Goal: Task Accomplishment & Management: Manage account settings

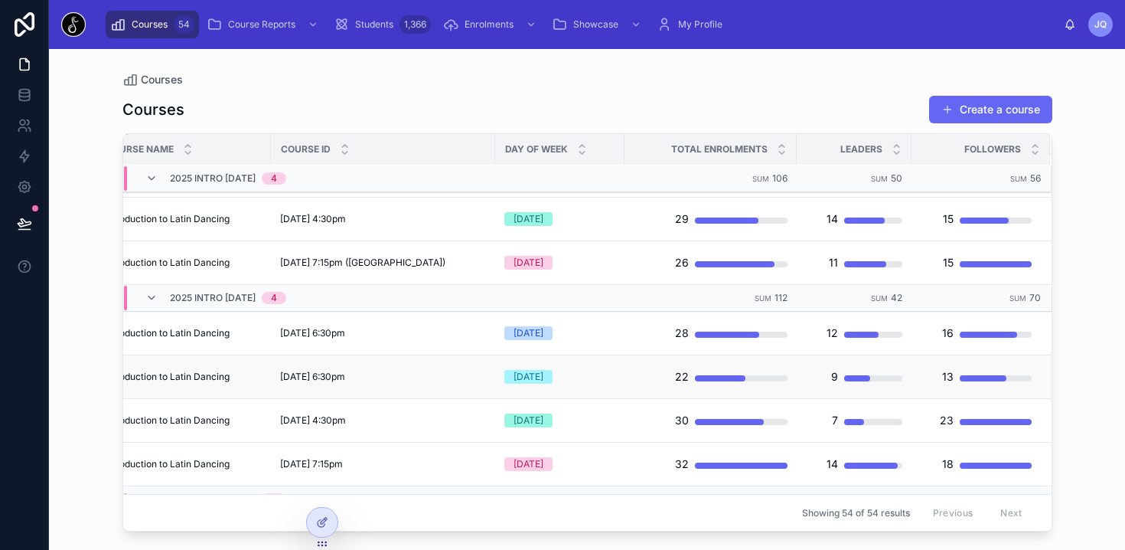
scroll to position [1375, 49]
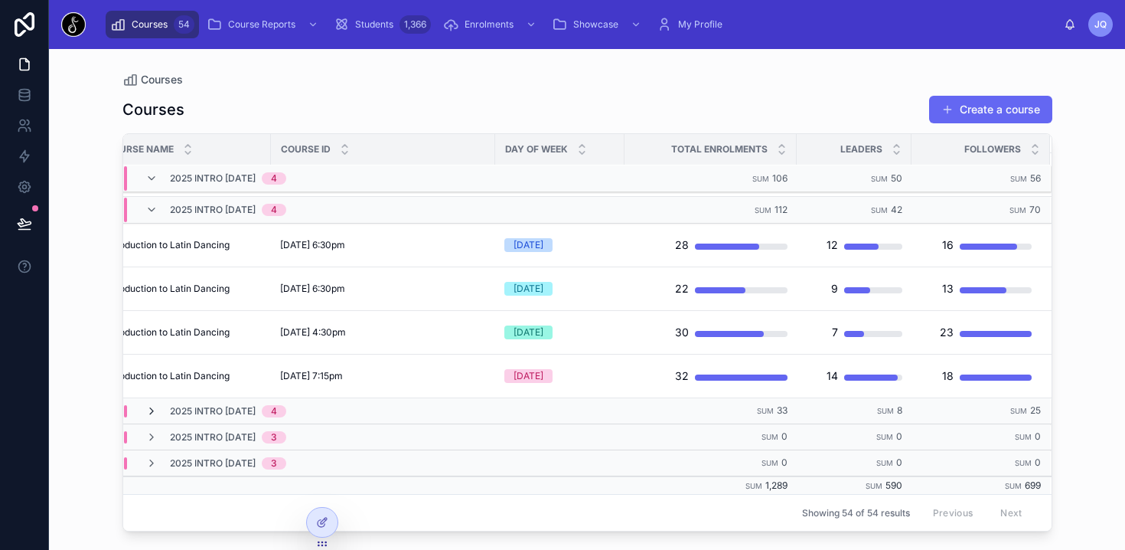
click at [149, 409] on icon at bounding box center [151, 411] width 12 height 12
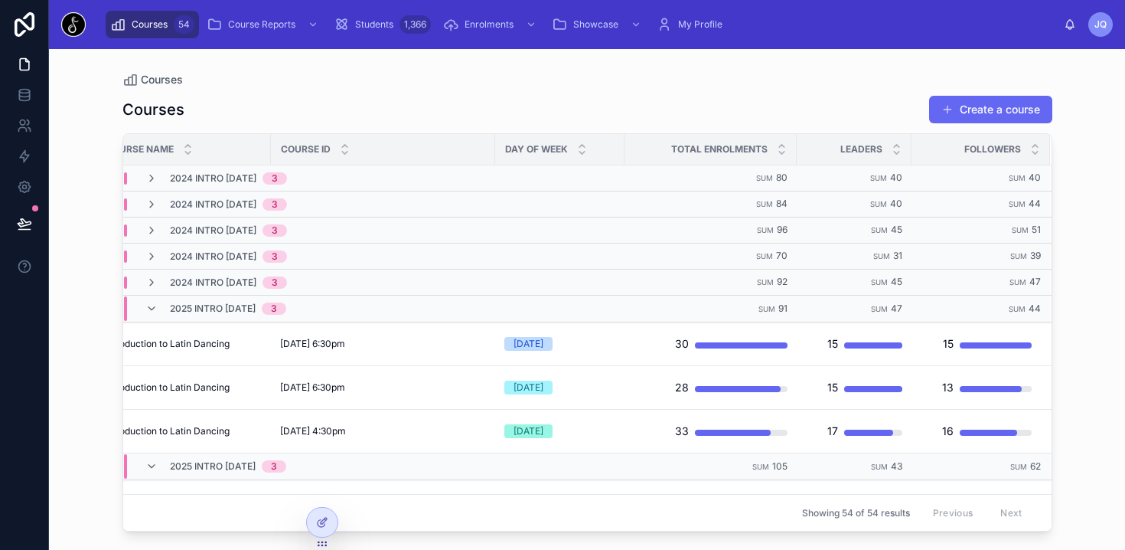
scroll to position [0, 0]
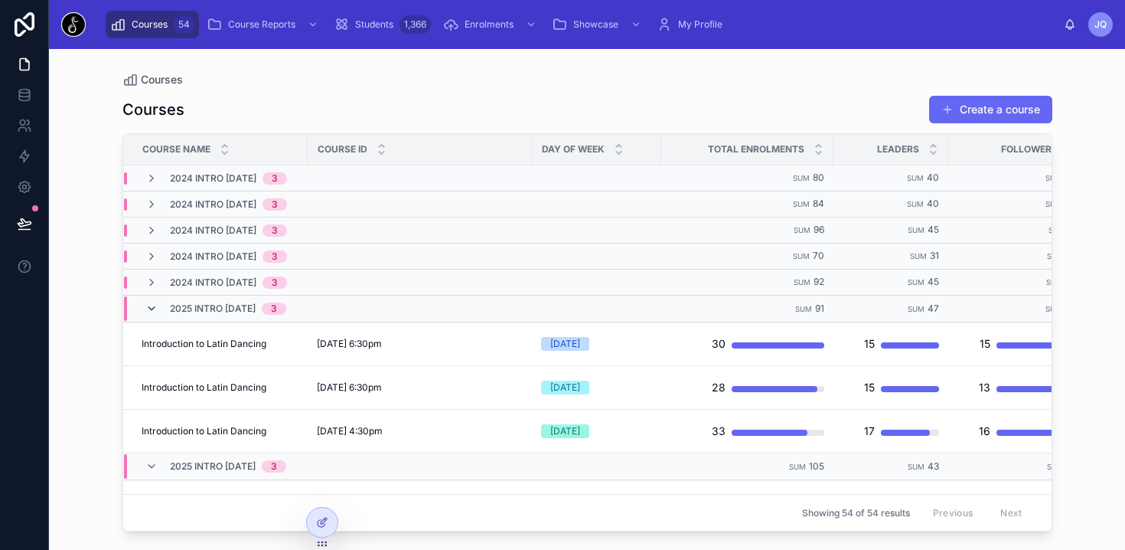
click at [153, 305] on icon at bounding box center [151, 308] width 12 height 12
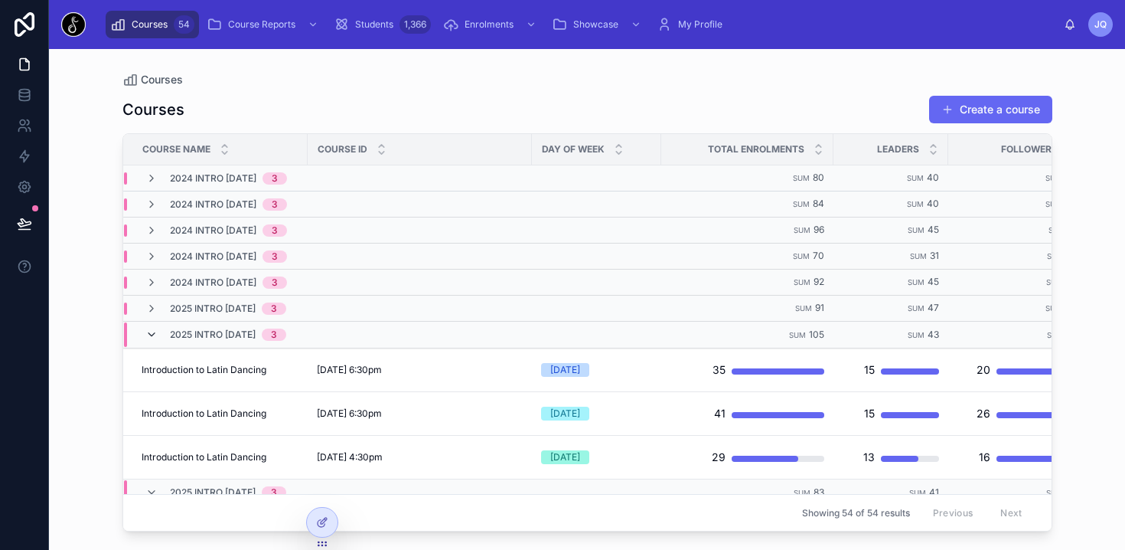
click at [149, 329] on icon at bounding box center [151, 334] width 12 height 12
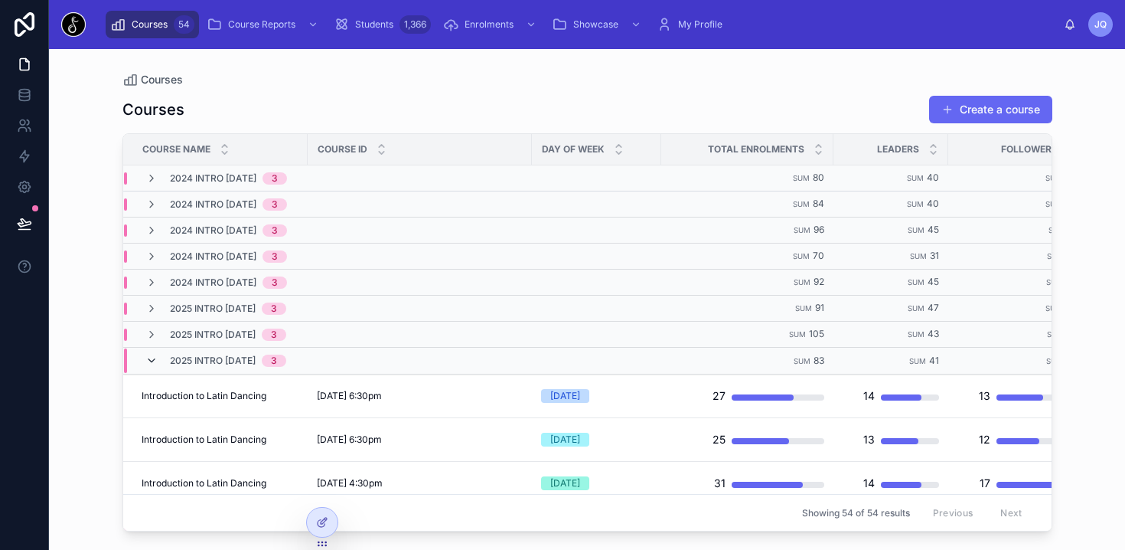
click at [148, 355] on icon at bounding box center [151, 360] width 12 height 12
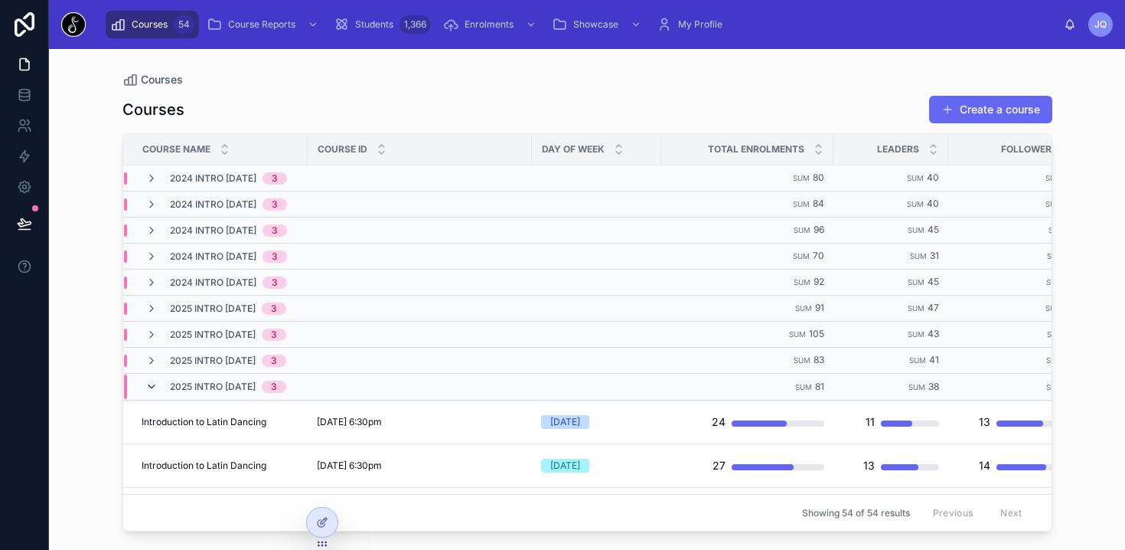
click at [150, 384] on icon at bounding box center [151, 386] width 12 height 12
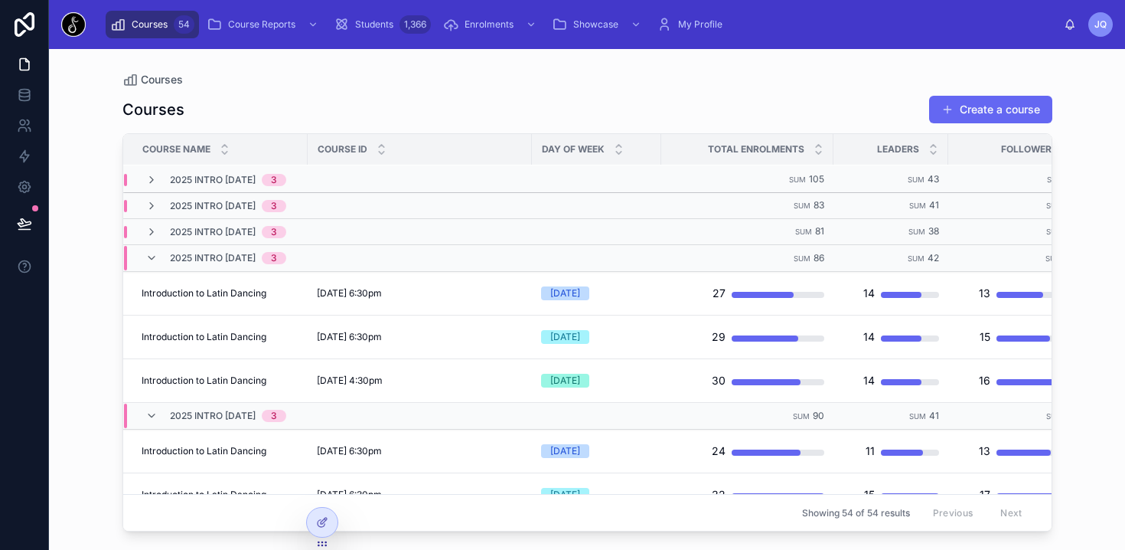
scroll to position [174, 0]
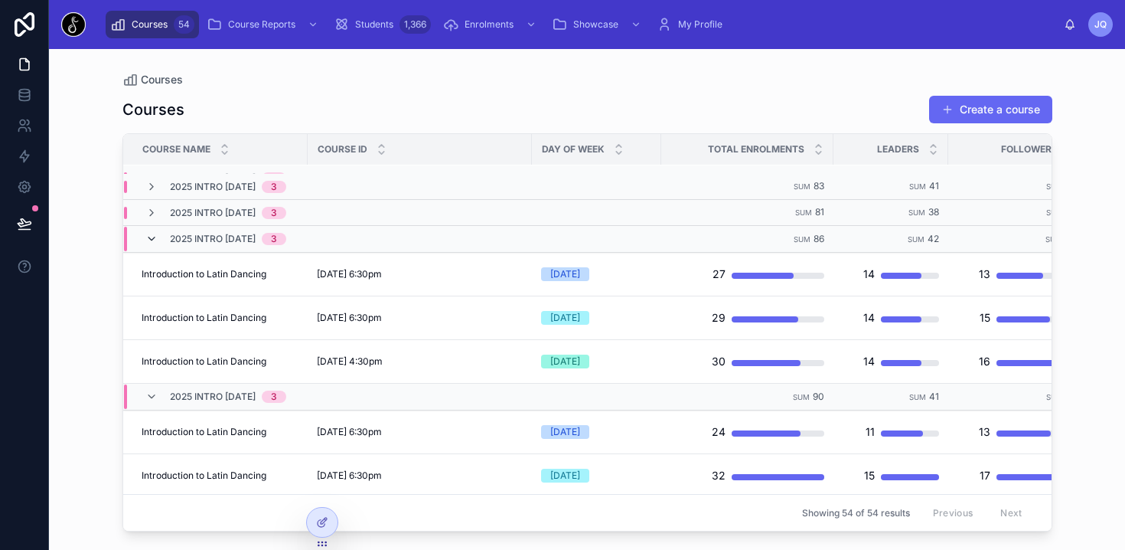
click at [149, 236] on icon at bounding box center [151, 239] width 12 height 12
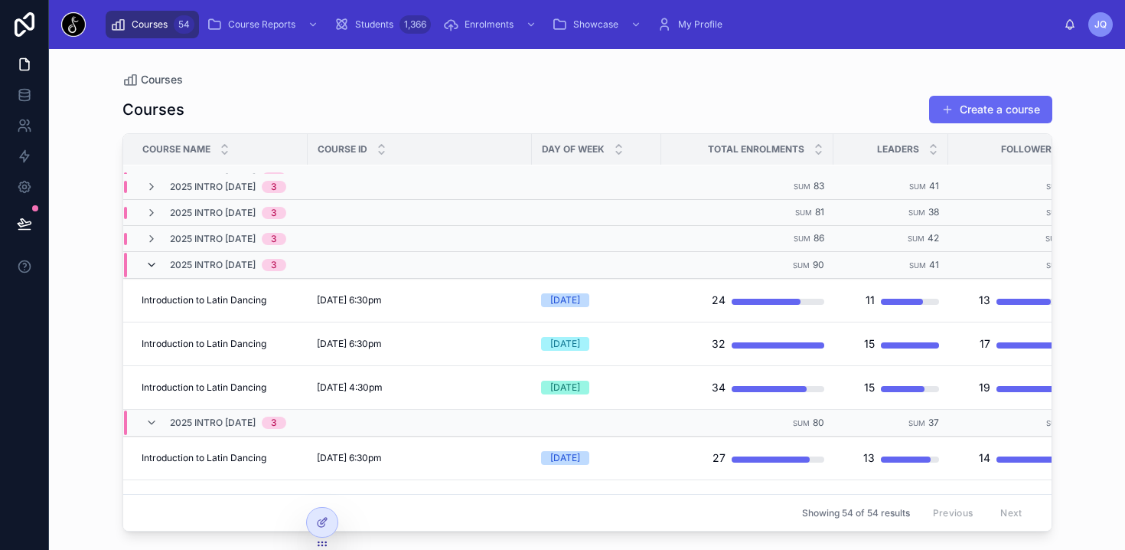
click at [150, 262] on icon at bounding box center [151, 265] width 12 height 12
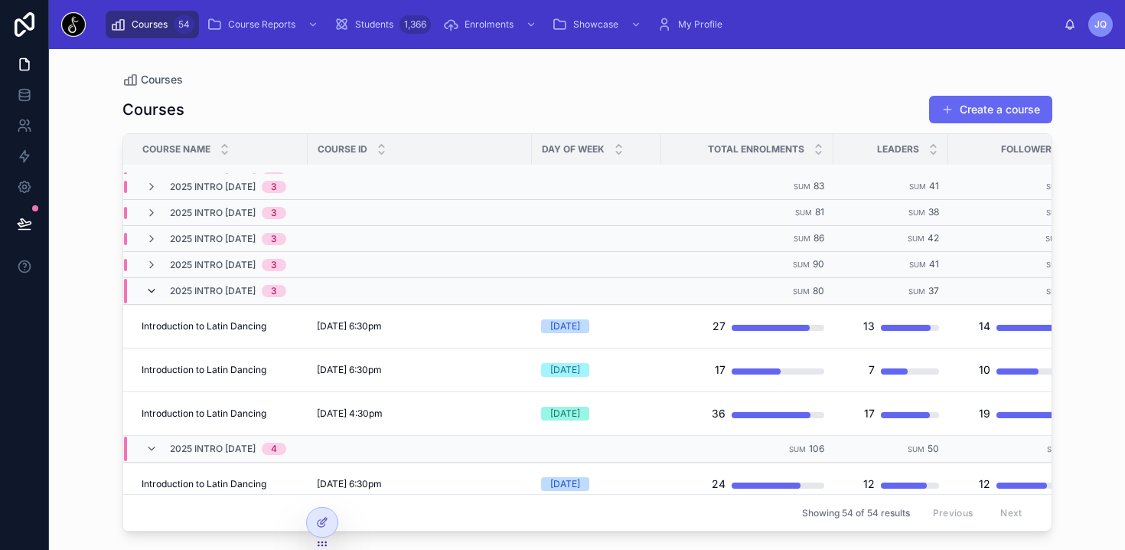
click at [145, 285] on icon at bounding box center [151, 291] width 12 height 12
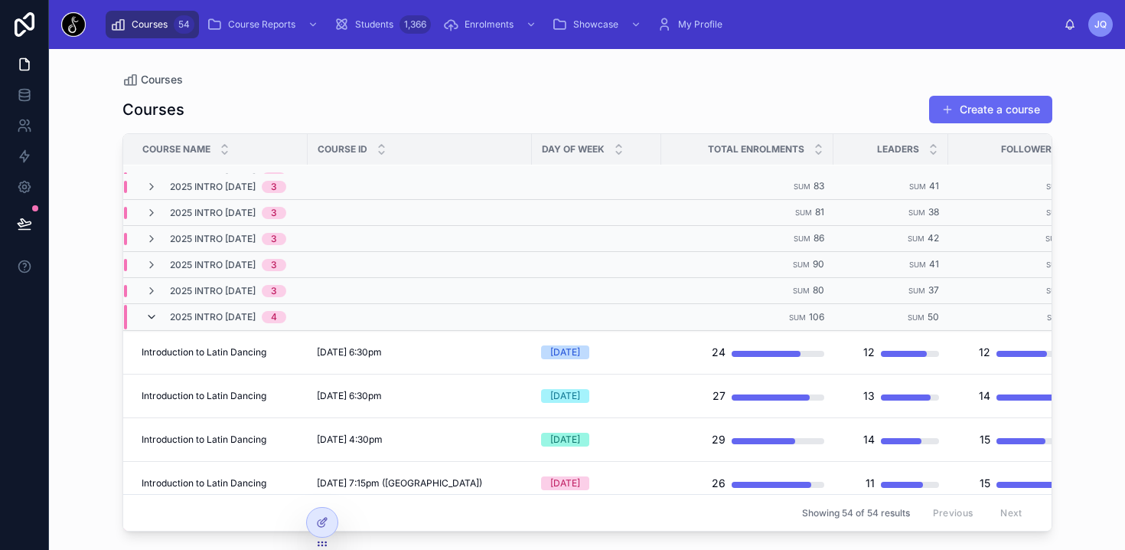
click at [152, 311] on icon at bounding box center [151, 317] width 12 height 12
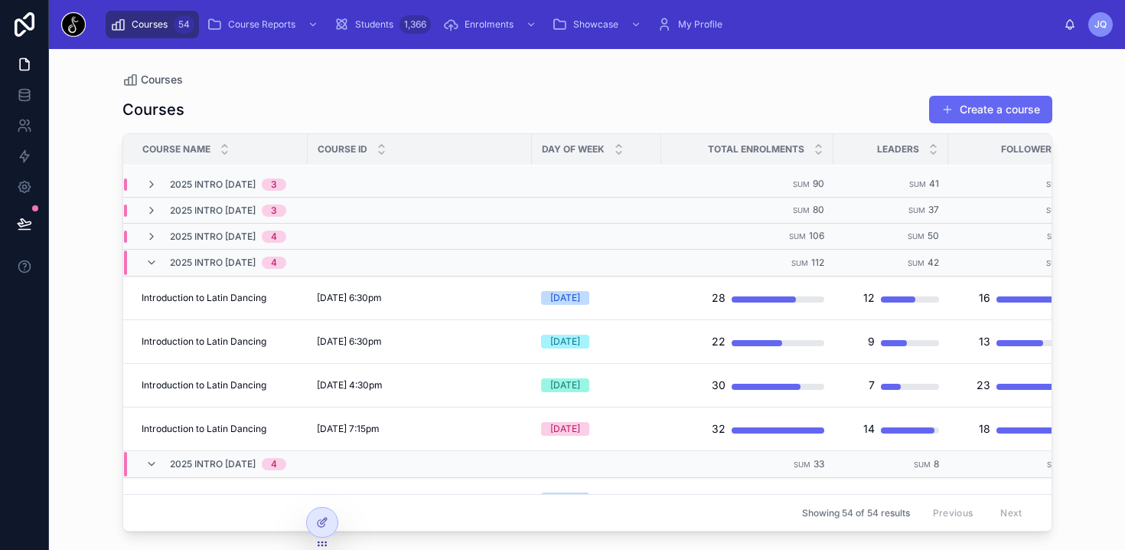
scroll to position [238, 0]
